Goal: Obtain resource: Obtain resource

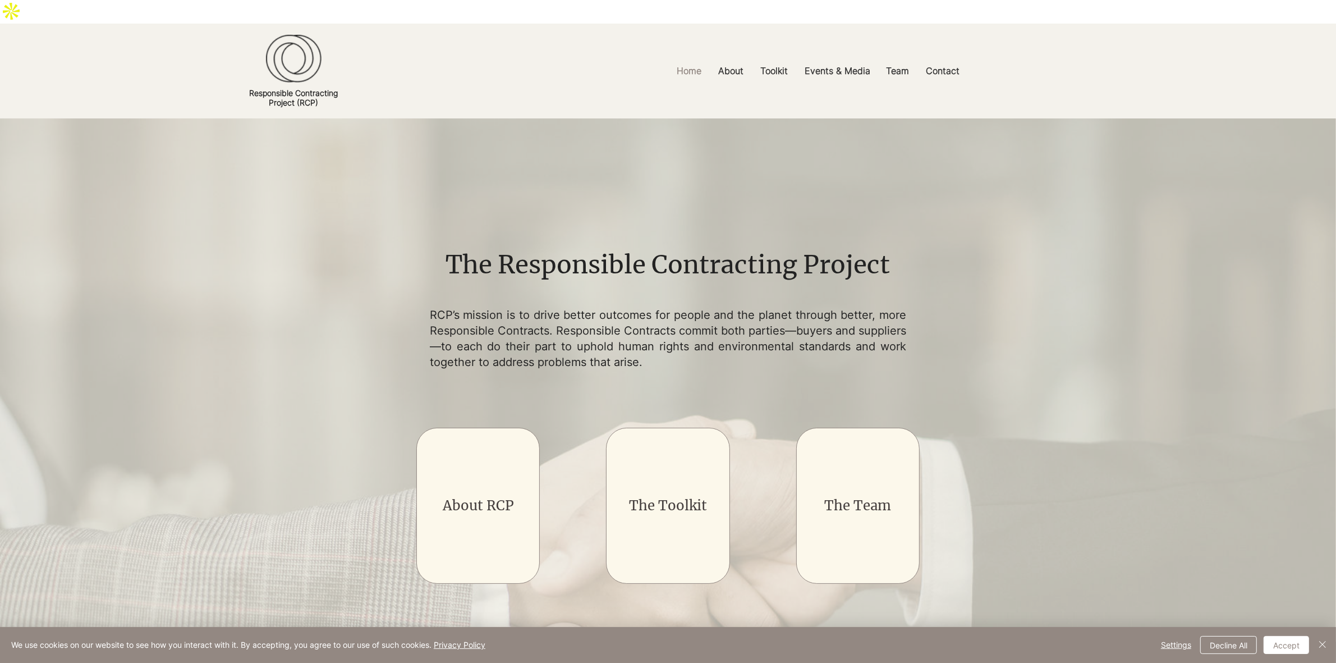
click at [682, 497] on link "The Toolkit" at bounding box center [668, 505] width 78 height 17
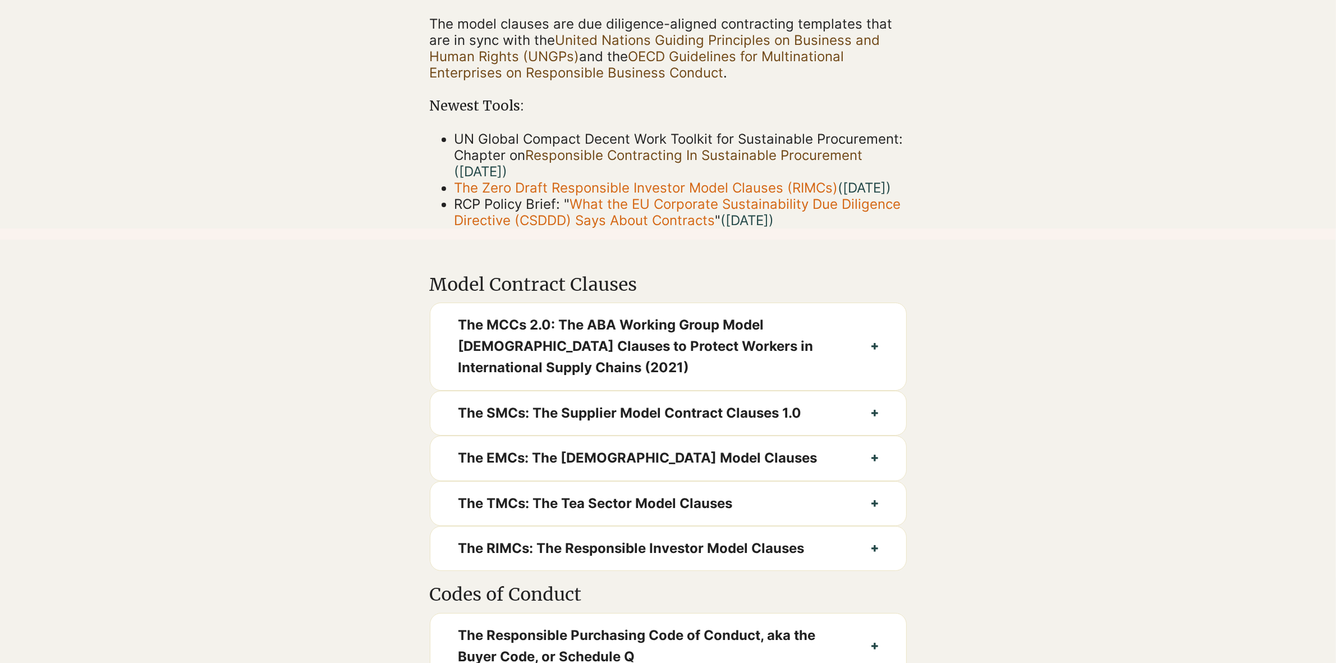
scroll to position [421, 0]
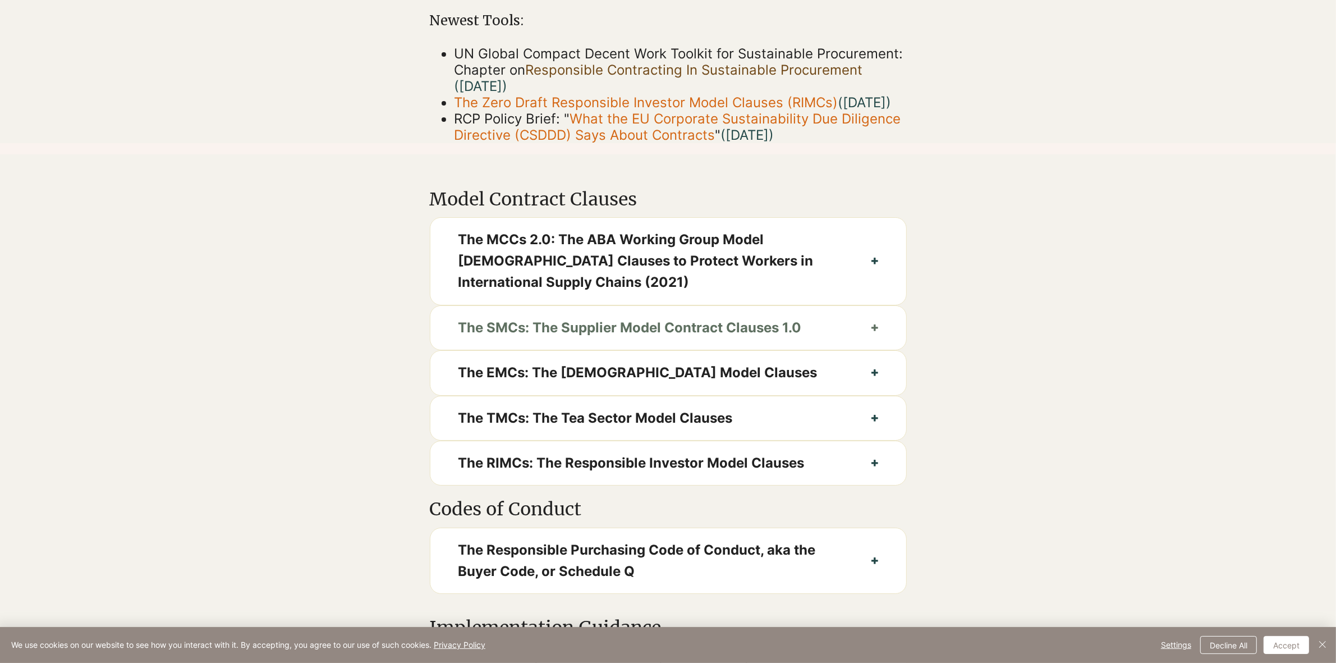
click at [610, 329] on span "The SMCs: The Supplier Model Contract Clauses 1.0" at bounding box center [650, 327] width 385 height 21
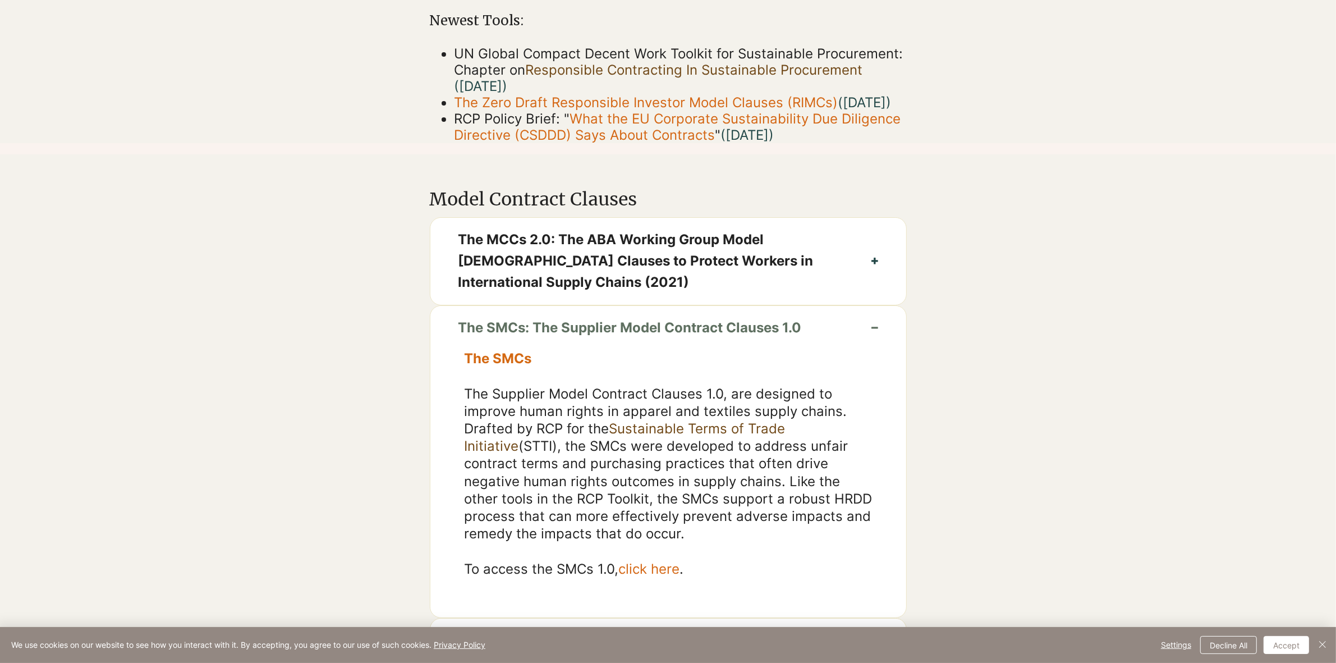
click at [873, 327] on button "The SMCs: The Supplier Model Contract Clauses 1.0" at bounding box center [668, 328] width 476 height 44
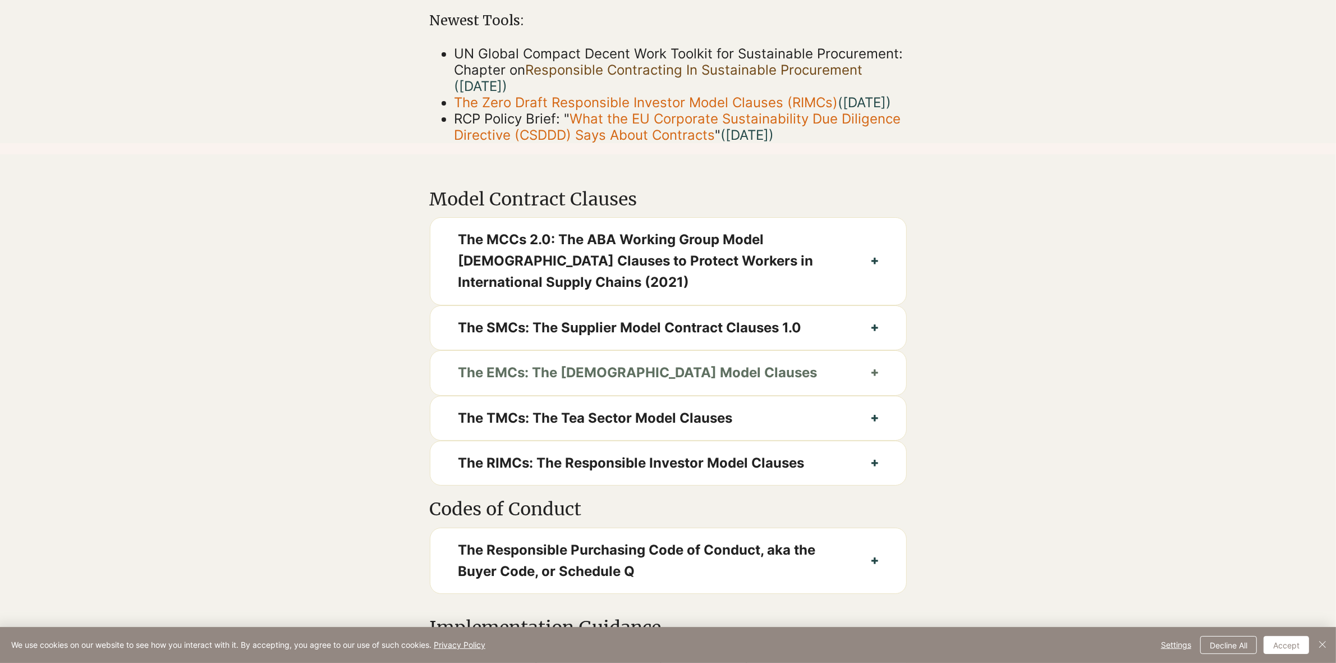
click at [631, 383] on span "The EMCs: The European Model Clauses" at bounding box center [650, 372] width 385 height 21
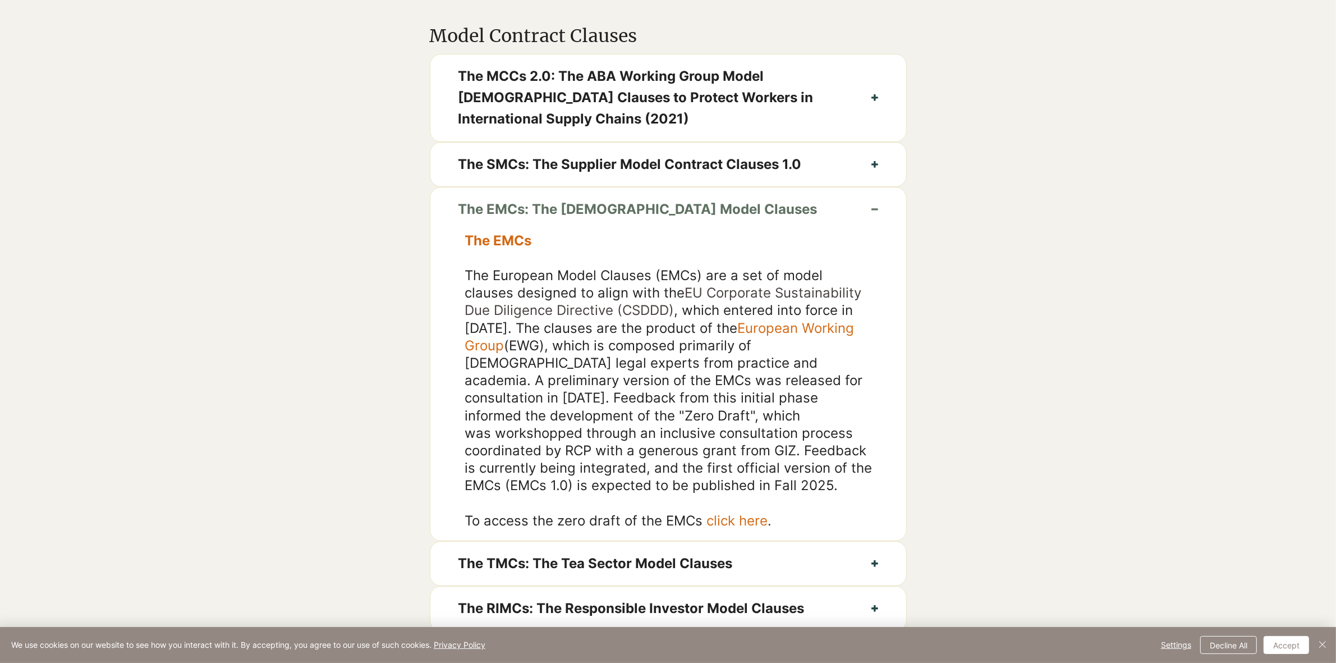
scroll to position [631, 0]
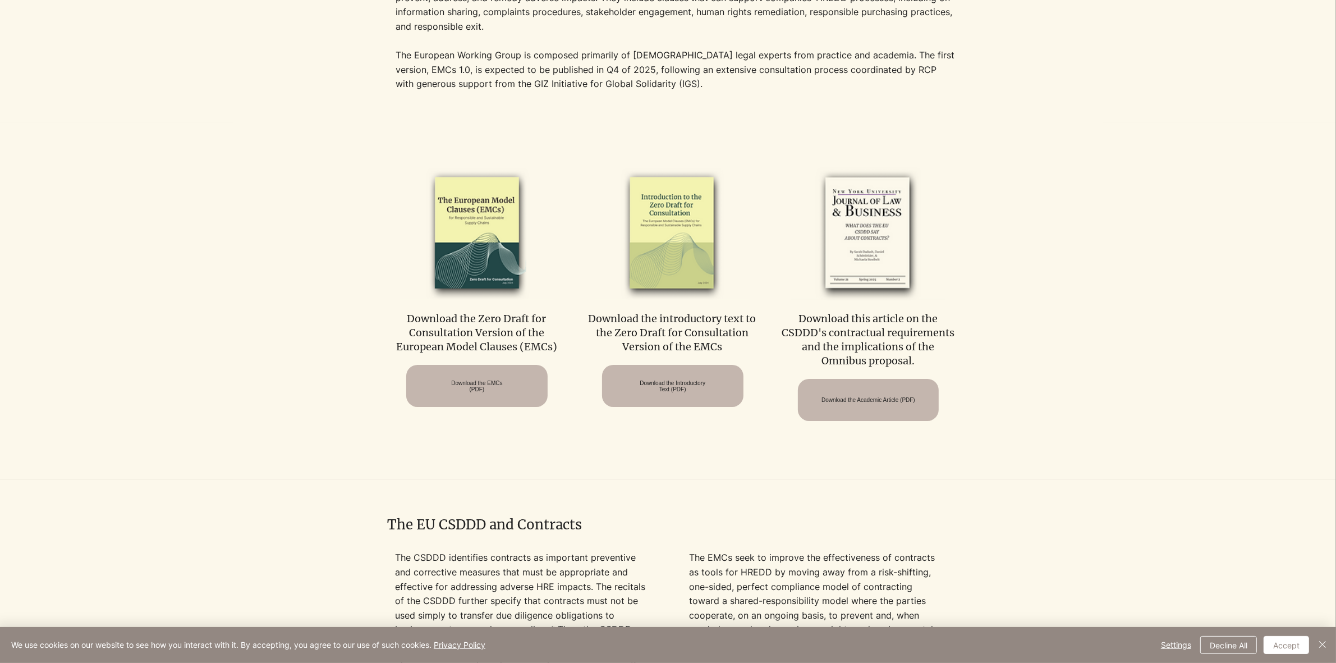
scroll to position [701, 0]
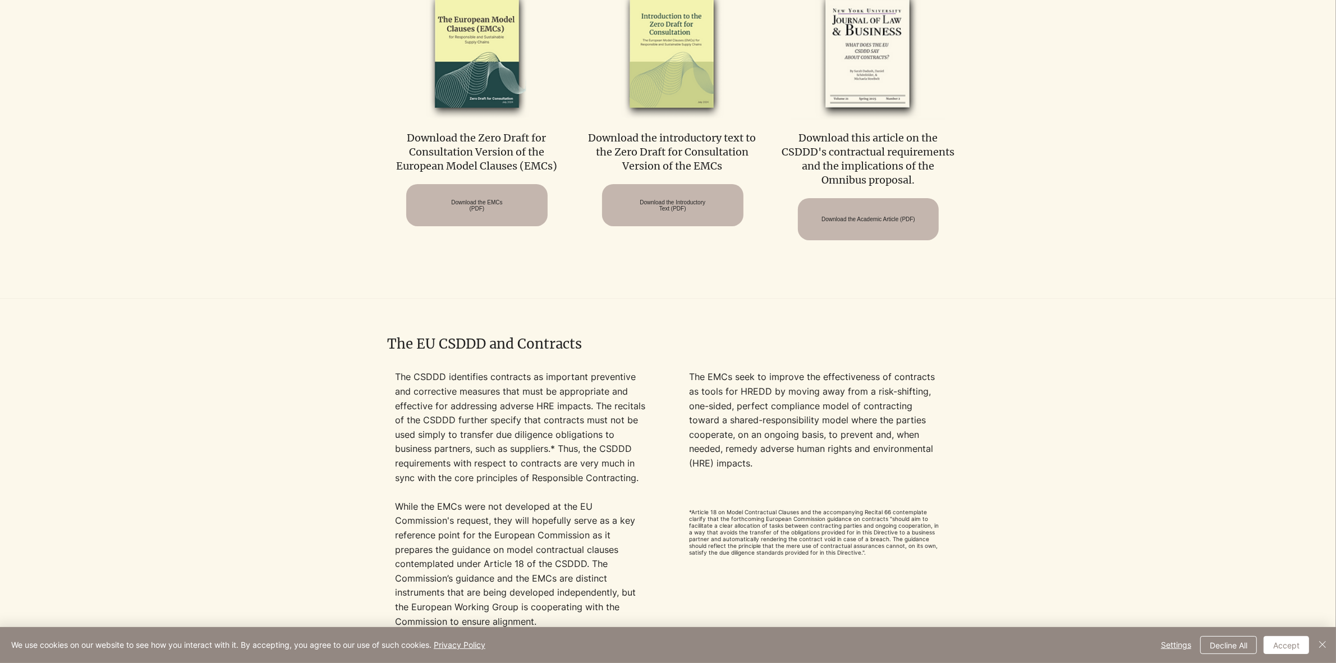
click at [336, 378] on div at bounding box center [668, 488] width 870 height 379
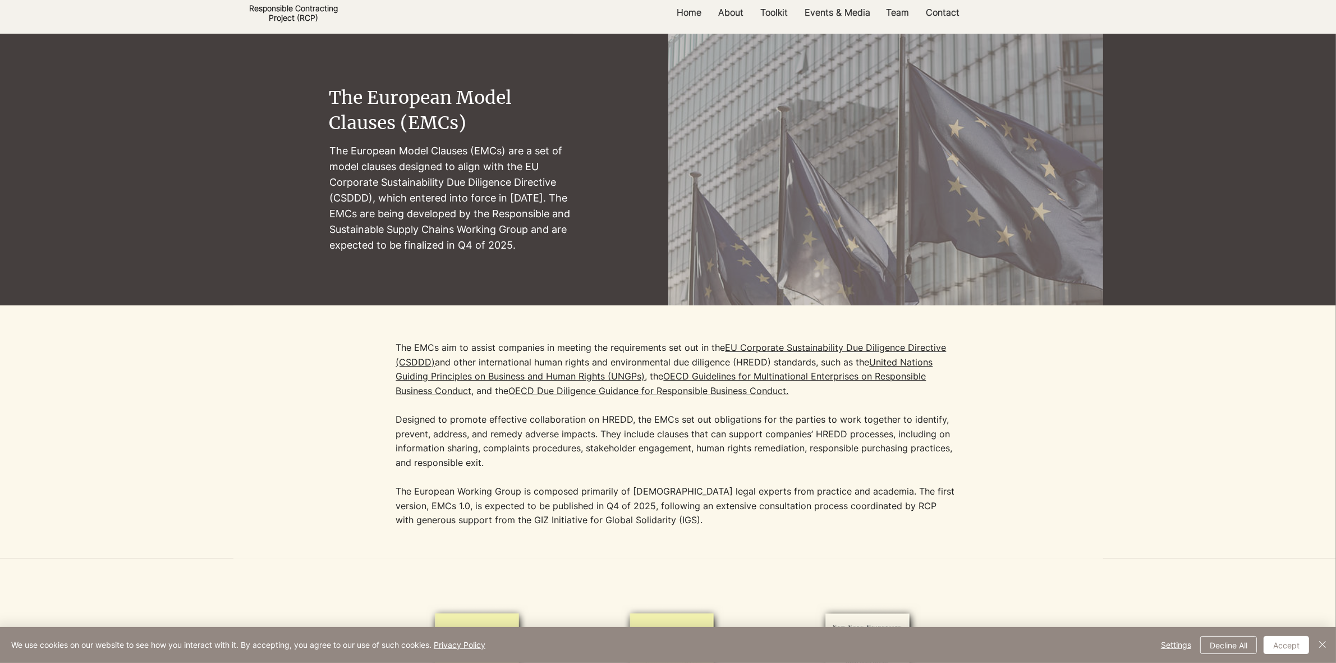
scroll to position [0, 0]
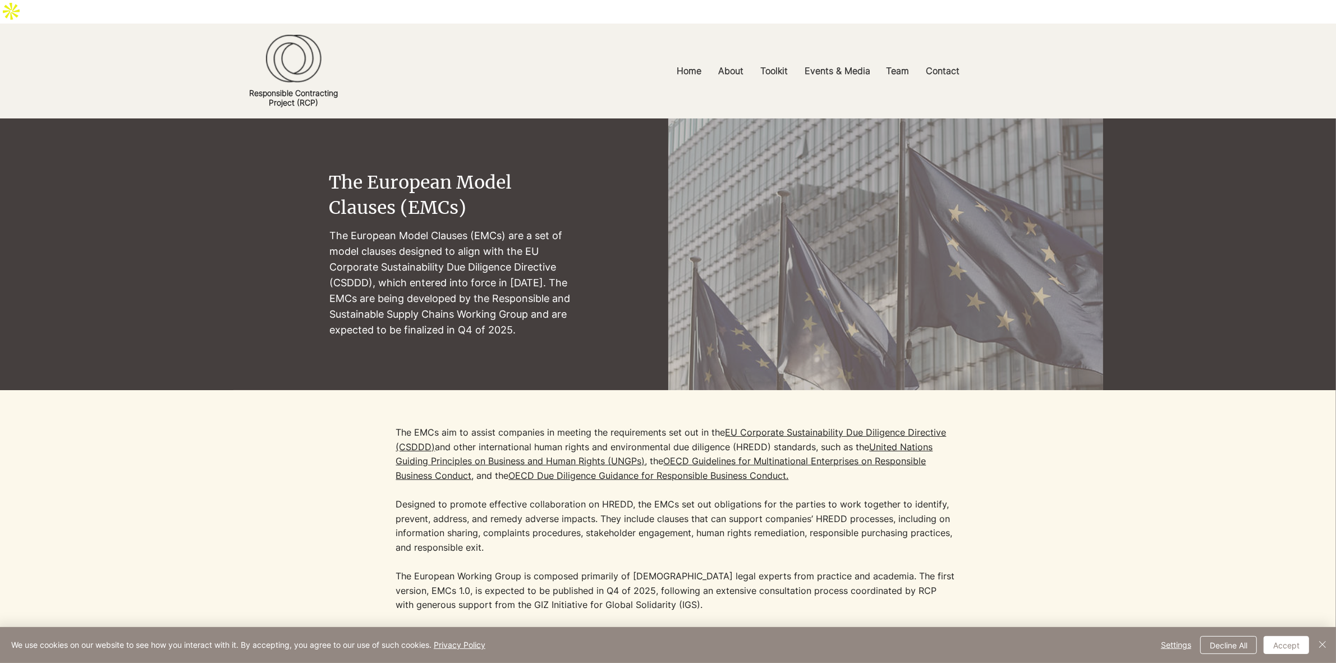
click at [295, 447] on div at bounding box center [668, 516] width 870 height 253
